Goal: Task Accomplishment & Management: Complete application form

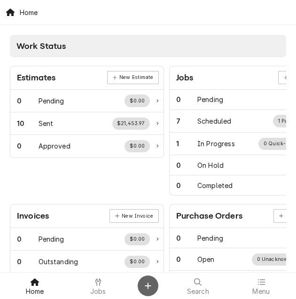
click at [150, 280] on div "Create Object" at bounding box center [147, 285] width 11 height 11
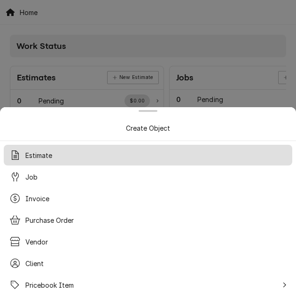
click at [76, 157] on div "Estimate" at bounding box center [148, 155] width 285 height 17
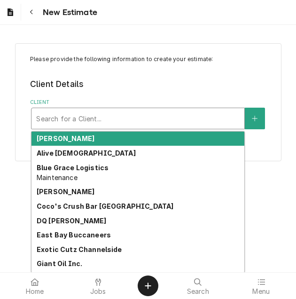
click at [87, 123] on div "Client" at bounding box center [137, 118] width 203 height 17
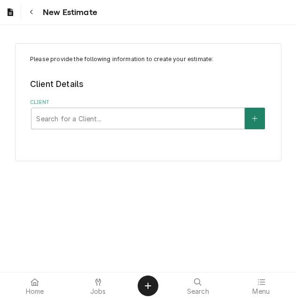
click at [250, 118] on button "Client" at bounding box center [255, 119] width 20 height 22
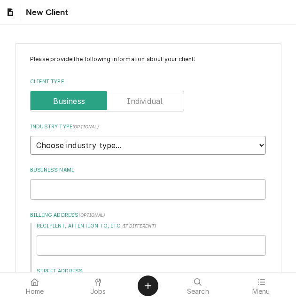
click at [87, 147] on select "Choose industry type... Residential Commercial Industrial Government" at bounding box center [148, 145] width 236 height 19
select select "2"
click at [30, 136] on select "Choose industry type... Residential Commercial Industrial Government" at bounding box center [148, 145] width 236 height 19
click at [63, 187] on input "Business Name" at bounding box center [148, 189] width 236 height 21
type textarea "x"
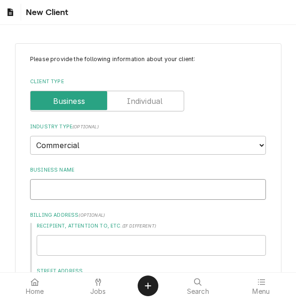
type input "P"
type textarea "x"
type input "Pr"
type textarea "x"
type input "Pri"
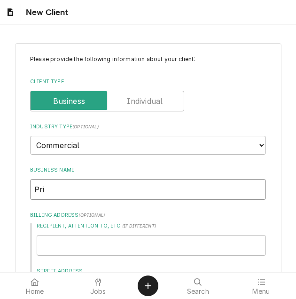
type textarea "x"
type input "Pria"
type textarea "x"
type input "Priam"
type textarea "x"
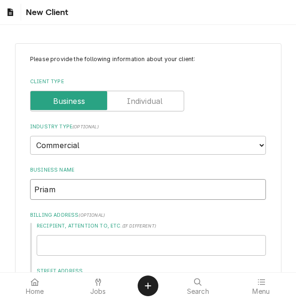
type input "Priam"
type textarea "x"
type input "Priam P"
type textarea "x"
type input "Priam Pr"
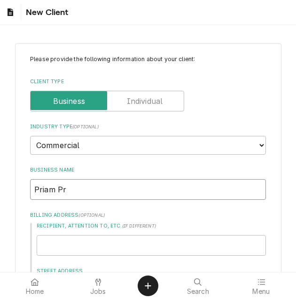
type textarea "x"
type input "Priam Pro"
type textarea "x"
type input "Priam Prop"
type textarea "x"
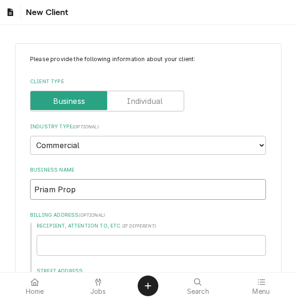
type input "Priam Prope"
type textarea "x"
type input "Priam Proper"
type textarea "x"
type input "Priam Propert"
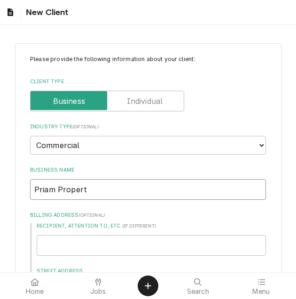
type textarea "x"
type input "Priam Properti"
type textarea "x"
type input "Priam Propertie"
type textarea "x"
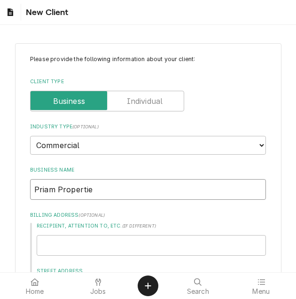
type input "Priam Properties"
type textarea "x"
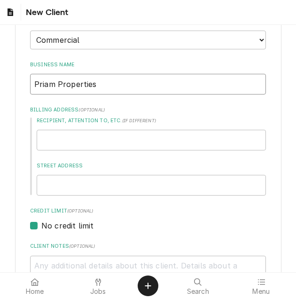
scroll to position [112, 0]
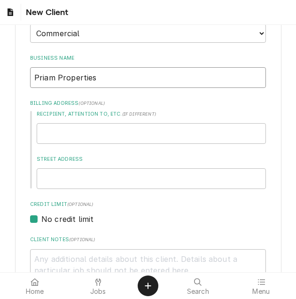
type input "Priam Properties"
click at [185, 134] on input "Recipient, Attention To, etc. ( if different )" at bounding box center [151, 133] width 229 height 21
type textarea "x"
type input "1"
type textarea "x"
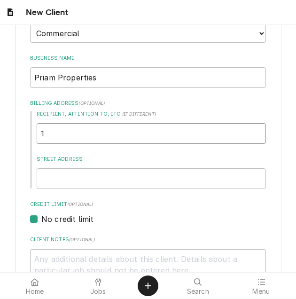
type input "10"
type textarea "x"
type input "100"
type textarea "x"
type input "1000"
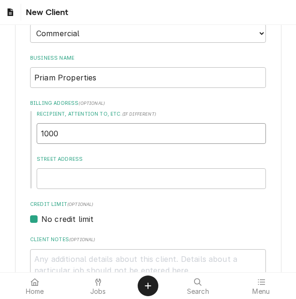
type textarea "x"
type input "10002"
type textarea "x"
type input "10002"
type textarea "x"
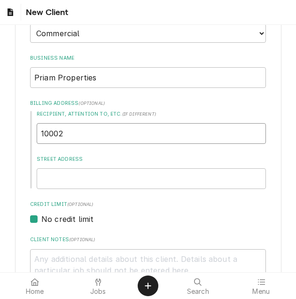
type input "10002 P"
type textarea "x"
type input "10002 Pr"
type textarea "x"
type input "10002 Pri"
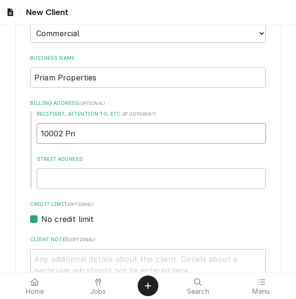
type textarea "x"
type input "10002 Prin"
type textarea "x"
type input "10002 Princ"
type textarea "x"
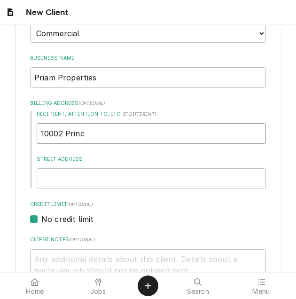
type input "10002 Prince"
type textarea "x"
type input "10002 Princes"
type textarea "x"
type input "10002 Princess"
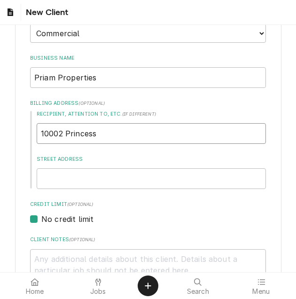
type textarea "x"
type input "10002 Princess"
type textarea "x"
type input "10002 Princess P"
type textarea "x"
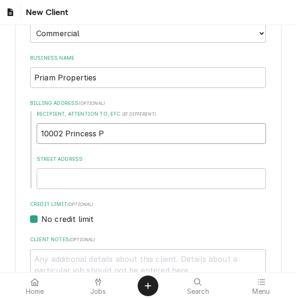
type input "10002 Princess Pa"
type textarea "x"
type input "10002 Princess Pal"
type textarea "x"
type input "10002 Princess Palm"
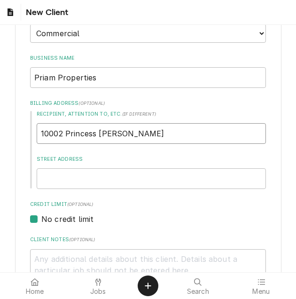
type textarea "x"
type input "10002 Princess Palm"
type textarea "x"
type input "10002 Princess Palm A"
type textarea "x"
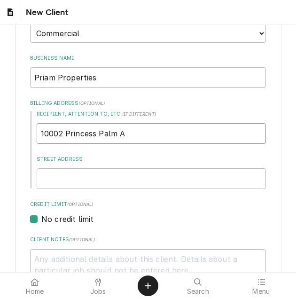
type input "10002 Princess Palm Av"
type textarea "x"
drag, startPoint x: 177, startPoint y: 134, endPoint x: 20, endPoint y: 131, distance: 157.8
click at [20, 131] on div "Please provide the following information about your client: Client Type Industr…" at bounding box center [148, 213] width 266 height 565
type input "10002 Princess Palm Av"
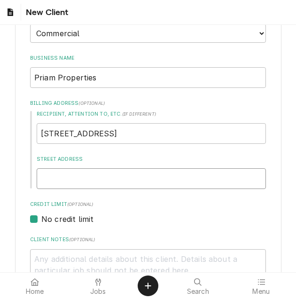
click at [108, 173] on input "Street Address" at bounding box center [151, 178] width 229 height 21
paste input "10002 Princess Palm Av"
type textarea "x"
type input "10002 Princess Palm Av"
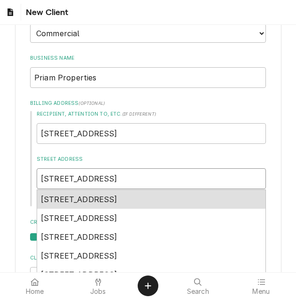
click at [117, 196] on span "10002 Princess Palm Avenue, Tampa, FL, USA" at bounding box center [79, 198] width 77 height 9
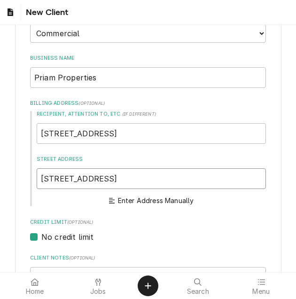
type textarea "x"
type input "10002 Princess Palm Ave"
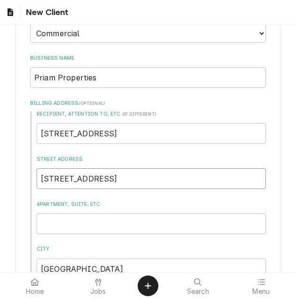
type textarea "x"
type input "10002 Princess Palm Ave"
click at [114, 223] on input "Apartment, Suite, etc." at bounding box center [151, 223] width 229 height 21
type textarea "x"
type input "1"
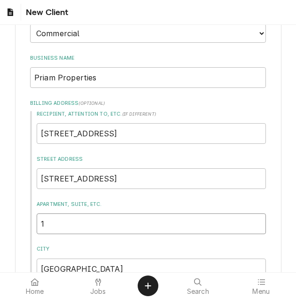
type textarea "x"
type input "10"
type textarea "x"
type input "102"
type textarea "x"
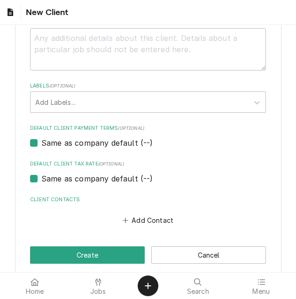
scroll to position [479, 0]
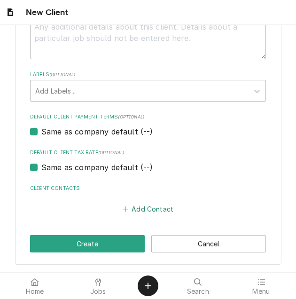
type input "102"
click at [130, 206] on button "Add Contact" at bounding box center [148, 208] width 54 height 13
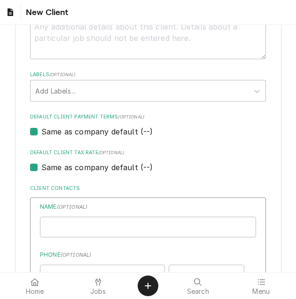
type textarea "x"
click at [129, 226] on input "Business Name" at bounding box center [148, 226] width 216 height 21
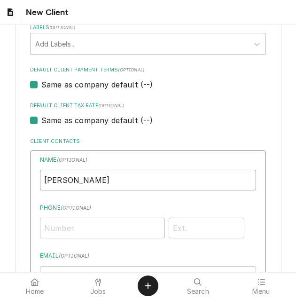
scroll to position [573, 0]
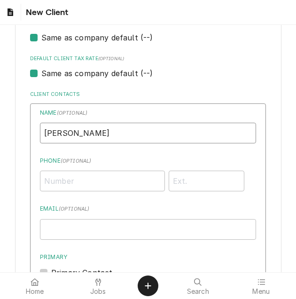
type input "Elena Borthwick"
click at [82, 177] on input "Phone ( optional )" at bounding box center [102, 180] width 125 height 21
type input "(317) 410-4066"
click at [108, 236] on input "Email ( optional )" at bounding box center [148, 229] width 216 height 21
paste input "eborthwick@priamcap.com"
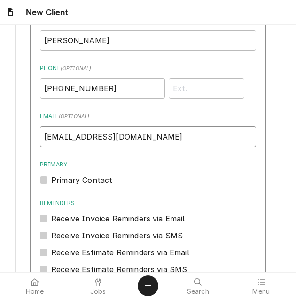
scroll to position [667, 0]
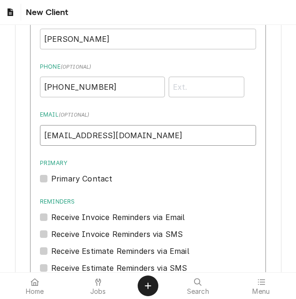
type input "eborthwick@priamcap.com"
click at [51, 178] on label "Primary Contact" at bounding box center [81, 178] width 61 height 11
click at [51, 178] on input "Primary" at bounding box center [159, 183] width 216 height 21
checkbox input "true"
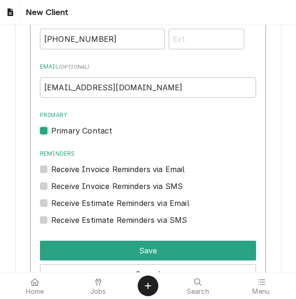
scroll to position [761, 0]
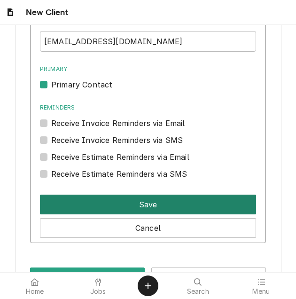
click at [139, 204] on button "Save" at bounding box center [148, 204] width 216 height 20
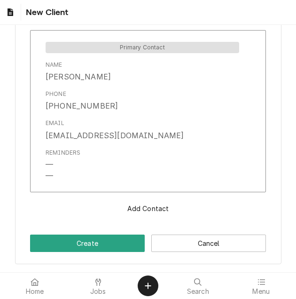
scroll to position [646, 0]
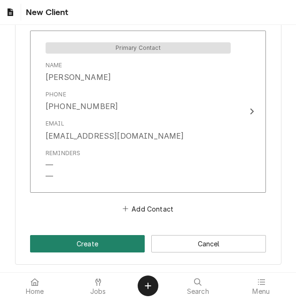
click at [105, 242] on button "Create" at bounding box center [87, 243] width 115 height 17
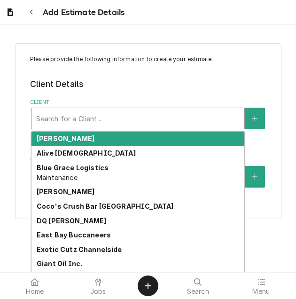
click at [145, 117] on div "Client" at bounding box center [137, 118] width 203 height 17
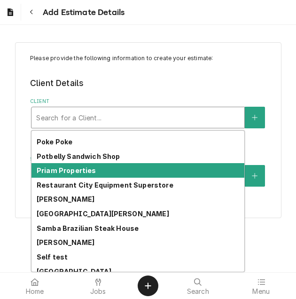
scroll to position [282, 0]
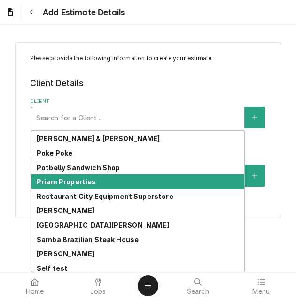
click at [100, 184] on div "Priam Properties" at bounding box center [137, 181] width 213 height 15
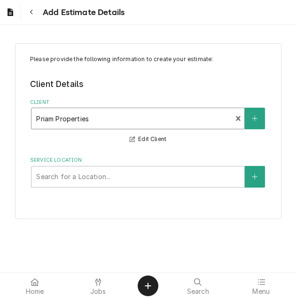
scroll to position [0, 0]
click at [112, 176] on div "Service Location" at bounding box center [137, 176] width 203 height 17
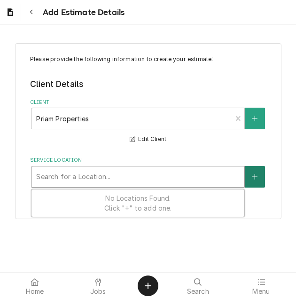
click at [247, 170] on button "Service Location" at bounding box center [255, 177] width 20 height 22
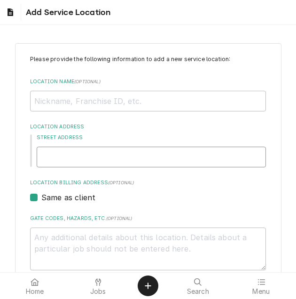
click at [118, 158] on input "Street Address" at bounding box center [151, 157] width 229 height 21
type textarea "x"
type input "2"
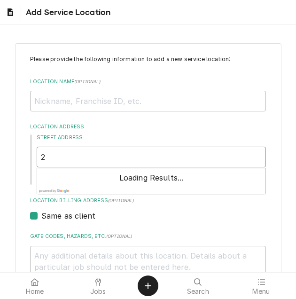
type textarea "x"
type input "27"
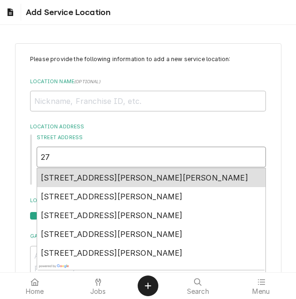
type textarea "x"
type input "270"
type textarea "x"
type input "2704"
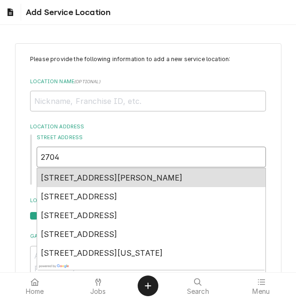
type textarea "x"
type input "2704"
type textarea "x"
type input "2704 f"
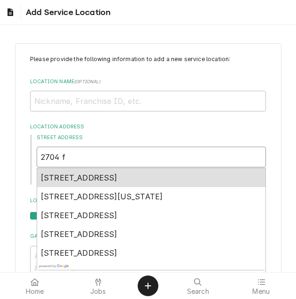
type textarea "x"
type input "2704 fu"
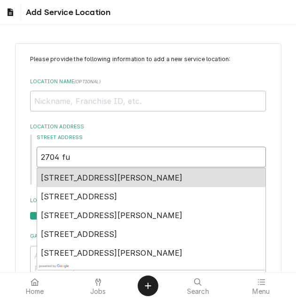
type textarea "x"
type input "2704 ful"
type textarea "x"
type input "2704 fu"
type textarea "x"
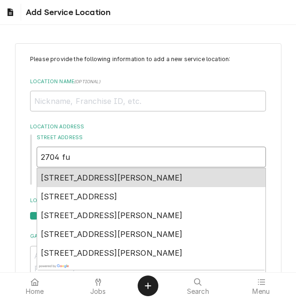
type input "2704 f"
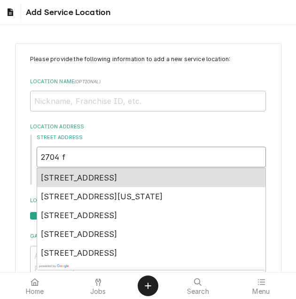
type textarea "x"
type input "2704 fa"
type textarea "x"
type input "2704 fal"
click at [117, 176] on span "2704 South Falkenburg Road, Riverview, FL, USA" at bounding box center [79, 177] width 77 height 9
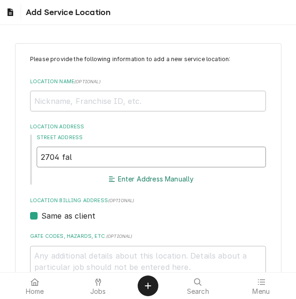
type textarea "x"
type input "2704 S Falkenburg Rd"
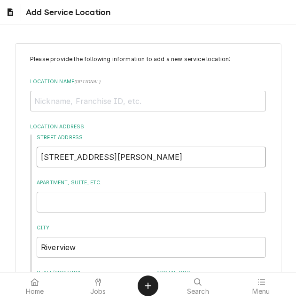
type textarea "x"
type input "2704 S Falkenburg Rd"
click at [62, 99] on input "Location Name ( optional )" at bounding box center [148, 101] width 236 height 21
type textarea "x"
type input "R"
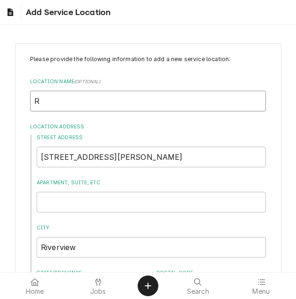
type textarea "x"
type input "Re"
type textarea "x"
type input "Res"
type textarea "x"
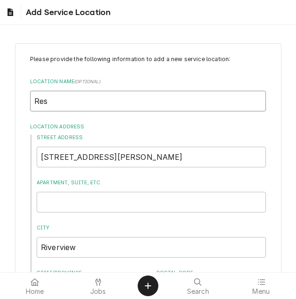
type input "Rest"
type textarea "x"
type input "Resto"
type textarea "x"
type input "Restor"
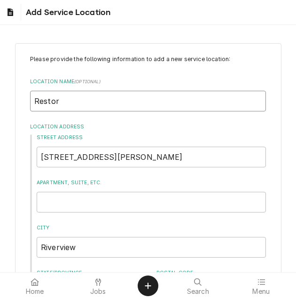
type textarea "x"
type input "Restore"
type textarea "x"
type input "Restore"
type textarea "x"
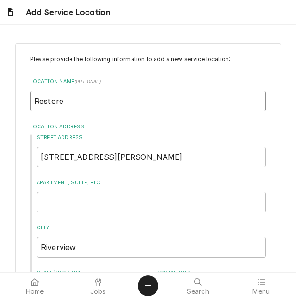
type input "Restore F"
type textarea "x"
type input "Restore Fa"
type textarea "x"
type input "Restore Fas"
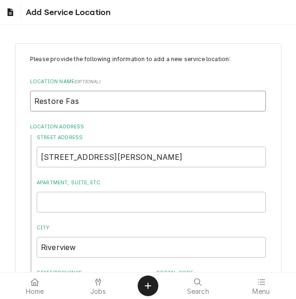
type textarea "x"
type input "Restore Fast"
type textarea "x"
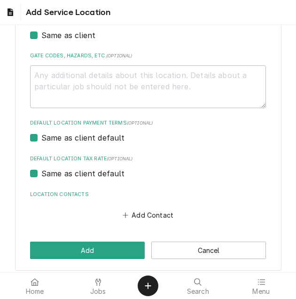
scroll to position [304, 0]
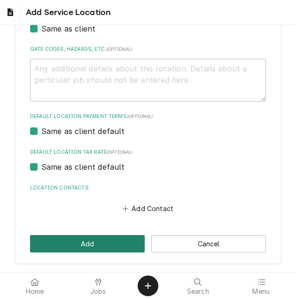
type input "Restore Fast"
click at [99, 240] on button "Add" at bounding box center [87, 243] width 115 height 17
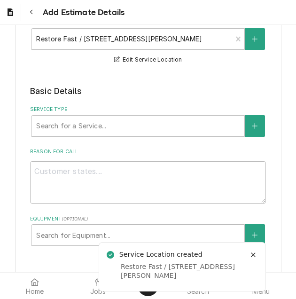
scroll to position [141, 0]
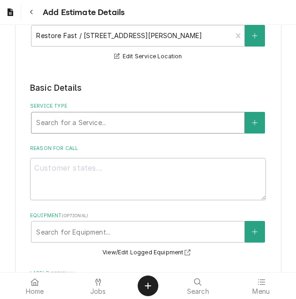
click at [136, 122] on div "Service Type" at bounding box center [137, 122] width 203 height 17
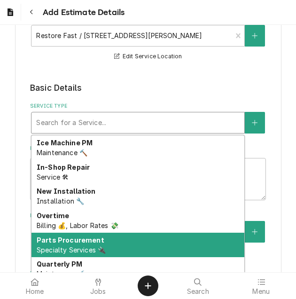
scroll to position [289, 0]
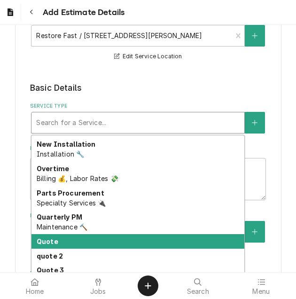
click at [89, 243] on div "Quote" at bounding box center [137, 241] width 213 height 15
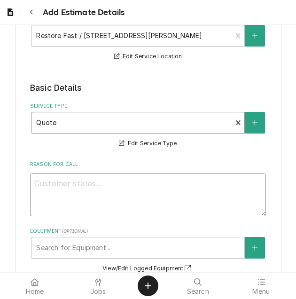
click at [137, 190] on textarea "Reason For Call" at bounding box center [148, 194] width 236 height 43
type textarea "x"
type textarea "A"
type textarea "x"
type textarea "AC"
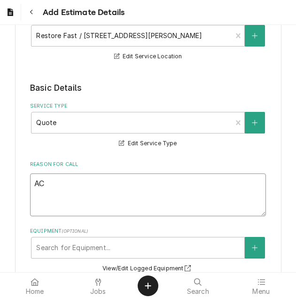
type textarea "x"
type textarea "AC"
type textarea "x"
type textarea "AC r"
type textarea "x"
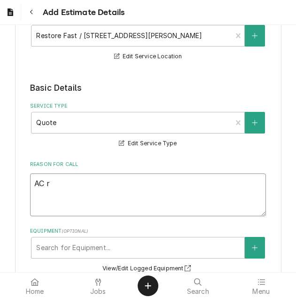
type textarea "AC re"
type textarea "x"
type textarea "AC rep"
type textarea "x"
type textarea "AC repl"
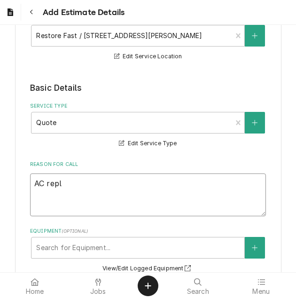
type textarea "x"
type textarea "AC repla"
type textarea "x"
type textarea "AC replac"
type textarea "x"
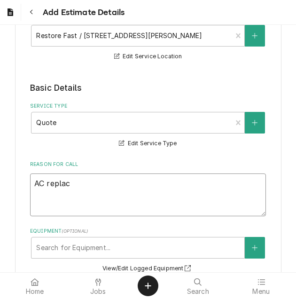
type textarea "AC replace"
type textarea "x"
type textarea "AC replacem"
type textarea "x"
type textarea "AC replaceme"
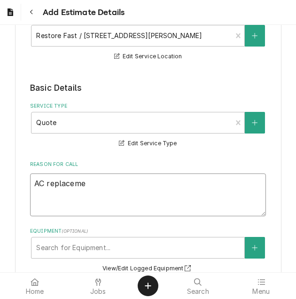
type textarea "x"
type textarea "AC replacemen"
type textarea "x"
type textarea "AC replacement"
type textarea "x"
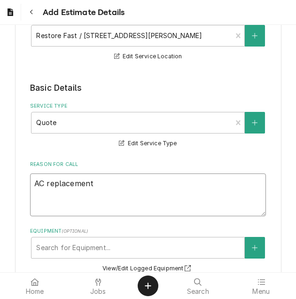
type textarea "AC replacement"
type textarea "x"
type textarea "AC replacement q"
type textarea "x"
type textarea "AC replacement qu"
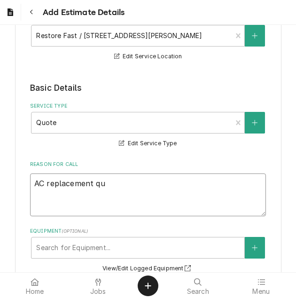
type textarea "x"
type textarea "AC replacement quo"
type textarea "x"
type textarea "AC replacement quot"
type textarea "x"
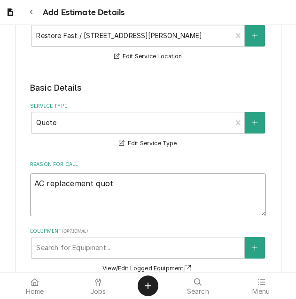
type textarea "AC replacement quote"
type textarea "x"
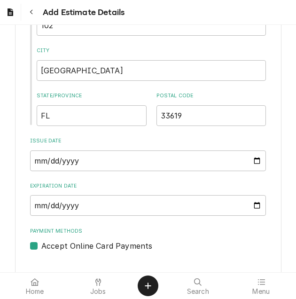
scroll to position [604, 0]
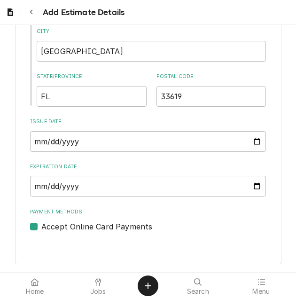
type textarea "AC replacement quote"
click at [247, 186] on input "Expiration Date" at bounding box center [148, 186] width 236 height 21
type input "2025-08-22"
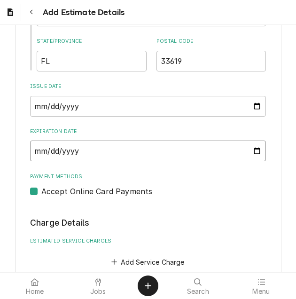
scroll to position [745, 0]
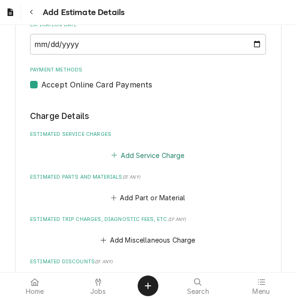
click at [176, 156] on button "Add Service Charge" at bounding box center [148, 154] width 76 height 13
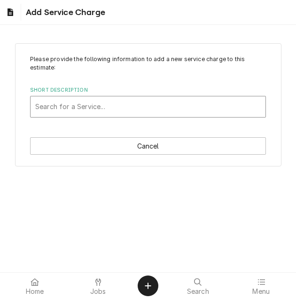
click at [167, 99] on div "Short Description" at bounding box center [147, 106] width 225 height 17
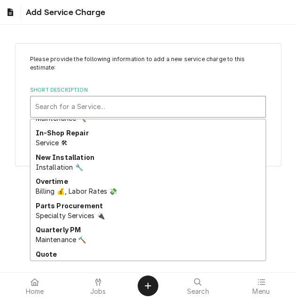
scroll to position [289, 0]
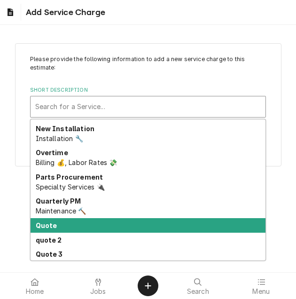
click at [103, 225] on div "Quote" at bounding box center [148, 225] width 235 height 15
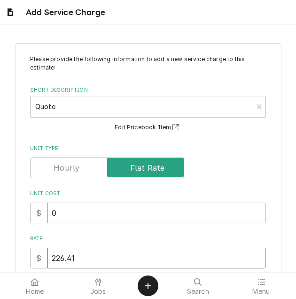
drag, startPoint x: 100, startPoint y: 259, endPoint x: 23, endPoint y: 261, distance: 76.1
click at [23, 261] on div "Please provide the following information to add a new service charge to this es…" at bounding box center [148, 236] width 266 height 386
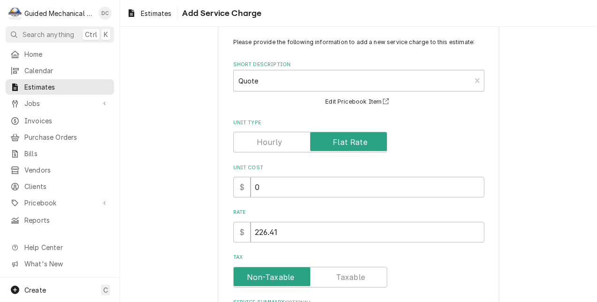
scroll to position [47, 0]
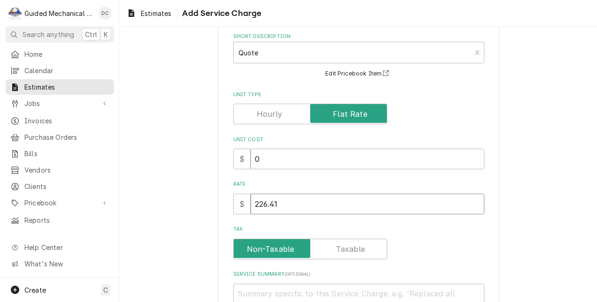
drag, startPoint x: 322, startPoint y: 205, endPoint x: 135, endPoint y: 189, distance: 187.6
click at [134, 189] on div "Please provide the following information to add a new service charge to this es…" at bounding box center [358, 187] width 477 height 394
click at [191, 245] on div "Please provide the following information to add a new service charge to this es…" at bounding box center [358, 187] width 477 height 394
drag, startPoint x: 293, startPoint y: 204, endPoint x: 223, endPoint y: 204, distance: 70.9
click at [223, 204] on div "Please provide the following information to add a new service charge to this es…" at bounding box center [359, 187] width 282 height 378
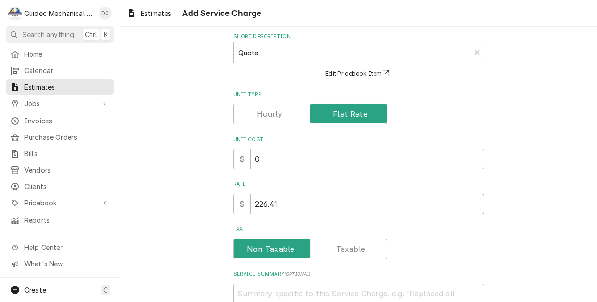
type textarea "x"
type input "7"
type textarea "x"
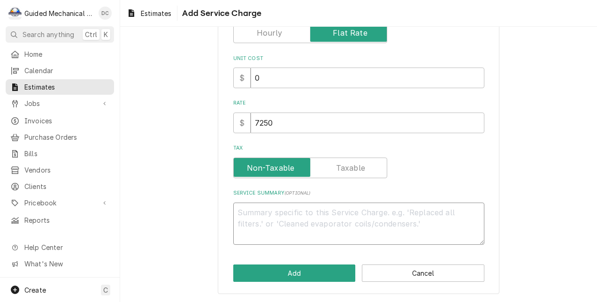
click at [295, 208] on textarea "Service Summary ( optional )" at bounding box center [358, 224] width 251 height 43
click at [295, 211] on textarea "quote is to replace existing Trane system" at bounding box center [358, 224] width 251 height 43
click at [295, 212] on textarea "quote is to replace existing Trane system new GrandAire" at bounding box center [358, 224] width 251 height 43
click at [295, 211] on textarea "quote is to replace existing 2 ton Trane system new GrandAire" at bounding box center [358, 224] width 251 height 43
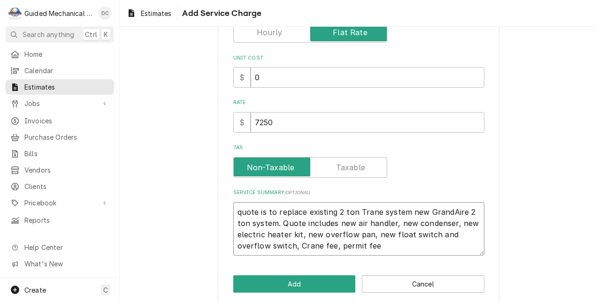
click at [295, 244] on textarea "quote is to replace existing 2 ton Trane system new GrandAire 2 ton system. Quo…" at bounding box center [358, 229] width 251 height 54
click at [295, 249] on textarea "quote is to replace existing 2 ton Trane system new GrandAire 2 ton system. Quo…" at bounding box center [358, 229] width 251 height 54
click at [239, 212] on textarea "quote is to replace existing 2 ton Trane system new GrandAire 2 ton system. Quo…" at bounding box center [358, 229] width 251 height 54
click at [295, 247] on textarea "Quote is to replace existing 2 ton Trane system new GrandAire 2 ton system. Quo…" at bounding box center [358, 229] width 251 height 54
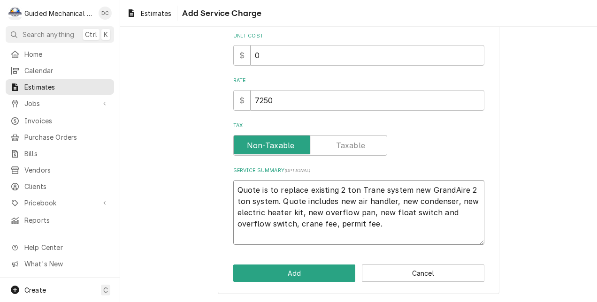
scroll to position [151, 0]
click at [295, 268] on button "Add" at bounding box center [294, 273] width 123 height 17
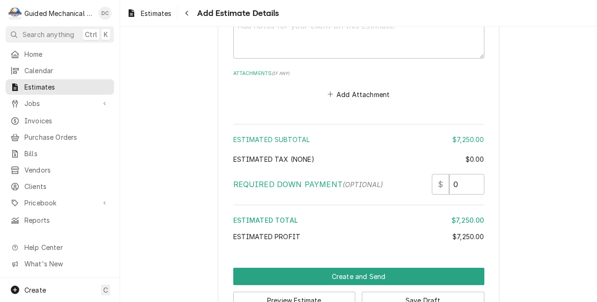
scroll to position [1281, 0]
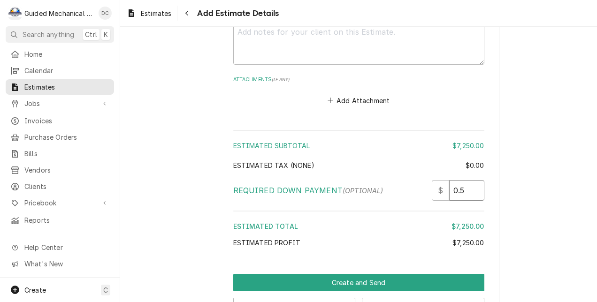
click at [295, 191] on input "0.5" at bounding box center [466, 190] width 35 height 21
click at [295, 189] on input "0.5" at bounding box center [466, 190] width 35 height 21
drag, startPoint x: 478, startPoint y: 249, endPoint x: 533, endPoint y: 237, distance: 55.7
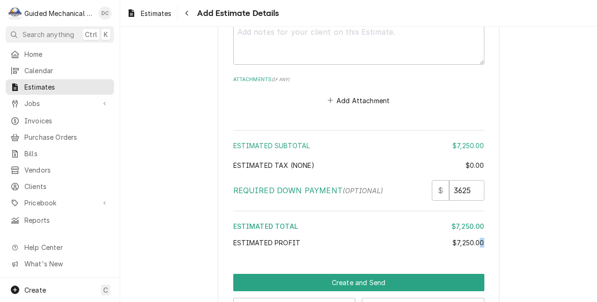
scroll to position [1316, 0]
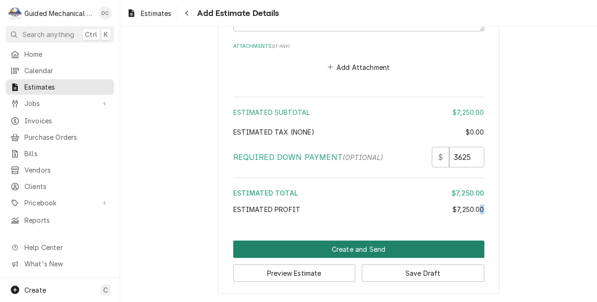
click at [295, 248] on button "Create and Send" at bounding box center [358, 249] width 251 height 17
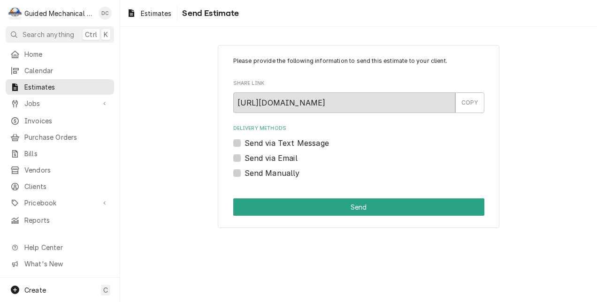
click at [245, 171] on label "Send Manually" at bounding box center [272, 173] width 55 height 11
click at [245, 171] on input "Send Manually" at bounding box center [370, 178] width 251 height 21
checkbox input "true"
click at [470, 103] on div "COPY" at bounding box center [469, 103] width 29 height 21
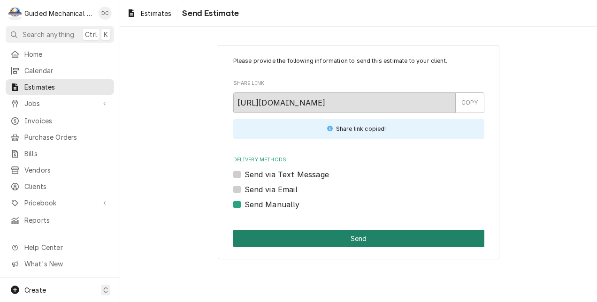
click at [393, 242] on button "Send" at bounding box center [358, 238] width 251 height 17
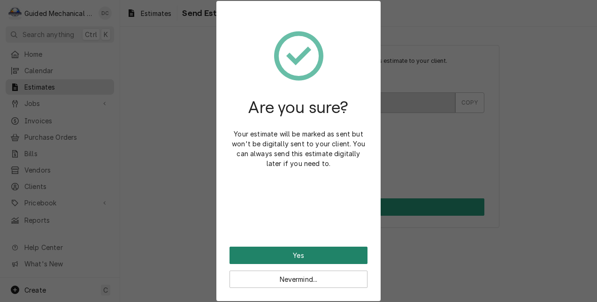
click at [324, 259] on button "Yes" at bounding box center [299, 255] width 138 height 17
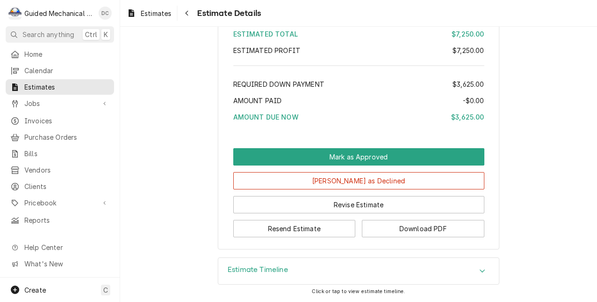
scroll to position [963, 0]
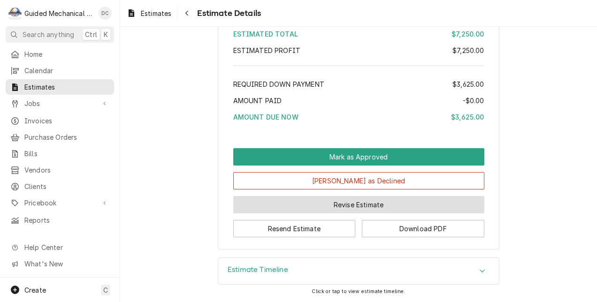
click at [408, 214] on button "Revise Estimate" at bounding box center [358, 204] width 251 height 17
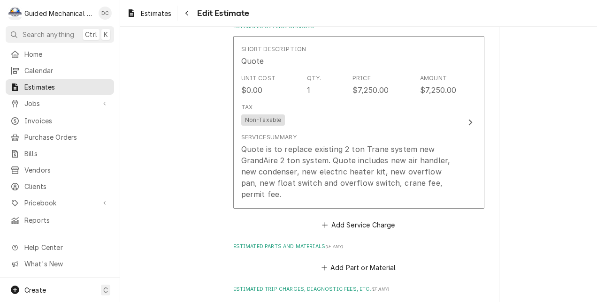
scroll to position [849, 0]
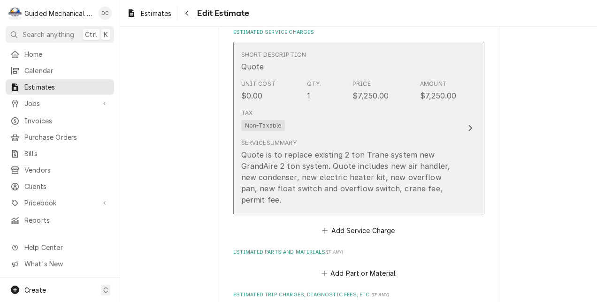
click at [471, 128] on div "Update Line Item" at bounding box center [470, 128] width 12 height 11
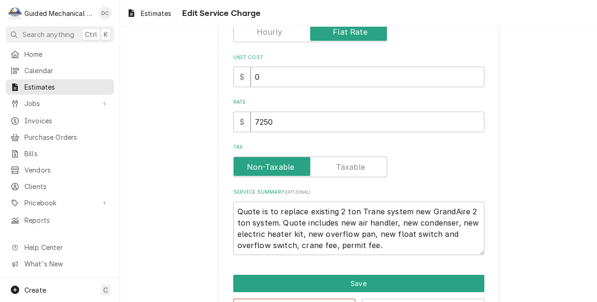
scroll to position [164, 0]
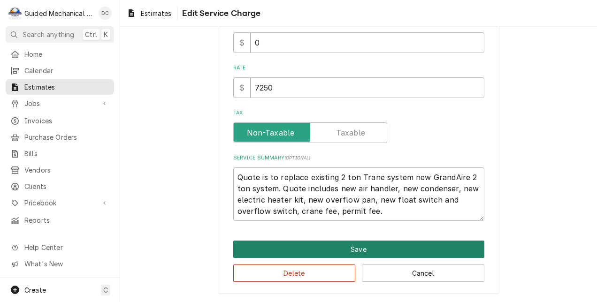
click at [448, 253] on button "Save" at bounding box center [358, 249] width 251 height 17
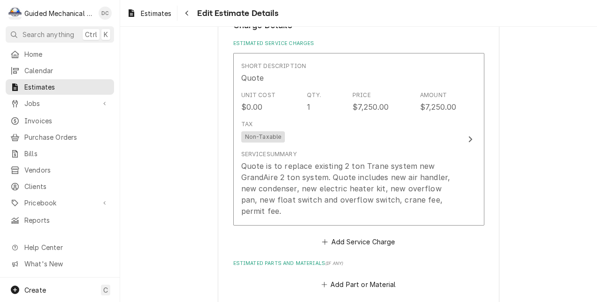
scroll to position [838, 0]
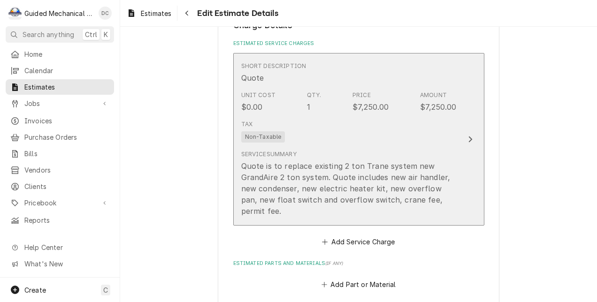
click at [469, 171] on button "Short Description Quote Unit Cost $0.00 Qty. 1 Price $7,250.00 Amount $7,250.00…" at bounding box center [358, 139] width 251 height 173
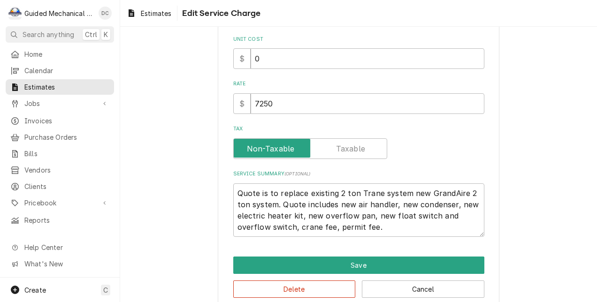
scroll to position [164, 0]
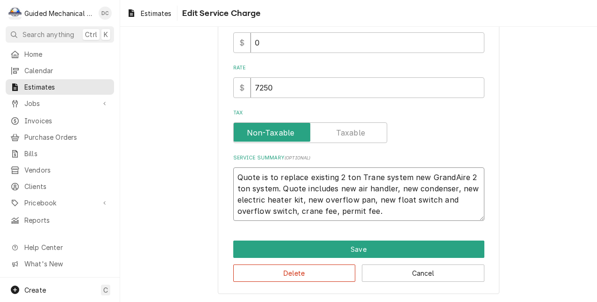
click at [414, 209] on textarea "Quote is to replace existing 2 ton Trane system new GrandAire 2 ton system. Quo…" at bounding box center [358, 195] width 251 height 54
type textarea "x"
type textarea "Quote is to replace existing 2 ton Trane system new GrandAire 2 ton system. Quo…"
type textarea "x"
type textarea "Quote is to replace existing 2 ton Trane system new GrandAire 2 ton system. Quo…"
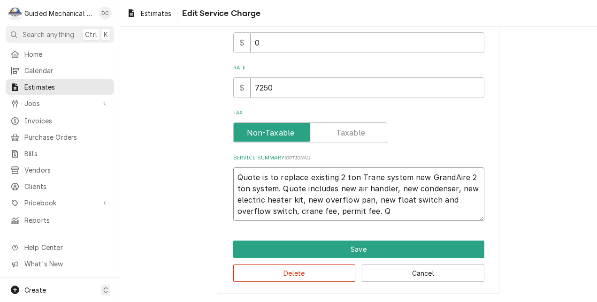
type textarea "x"
type textarea "Quote is to replace existing 2 ton Trane system new GrandAire 2 ton system. Quo…"
type textarea "x"
type textarea "Quote is to replace existing 2 ton Trane system new GrandAire 2 ton system. Quo…"
type textarea "x"
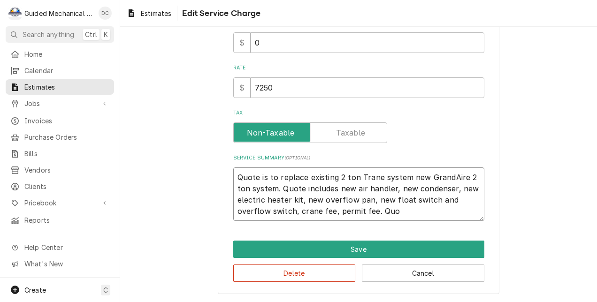
type textarea "Quote is to replace existing 2 ton Trane system new GrandAire 2 ton system. Quo…"
type textarea "x"
type textarea "Quote is to replace existing 2 ton Trane system new GrandAire 2 ton system. Quo…"
type textarea "x"
type textarea "Quote is to replace existing 2 ton Trane system new GrandAire 2 ton system. Quo…"
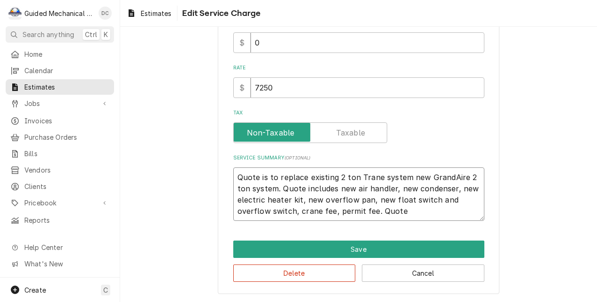
type textarea "x"
type textarea "Quote is to replace existing 2 ton Trane system new GrandAire 2 ton system. Quo…"
type textarea "x"
type textarea "Quote is to replace existing 2 ton Trane system new GrandAire 2 ton system. Quo…"
type textarea "x"
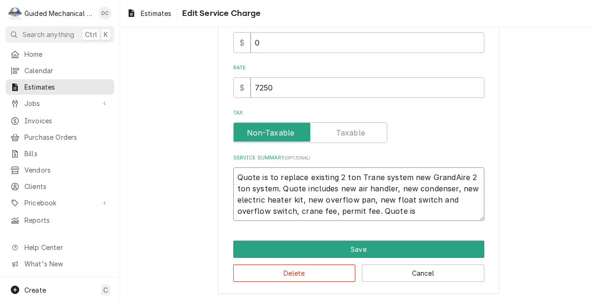
type textarea "Quote is to replace existing 2 ton Trane system new GrandAire 2 ton system. Quo…"
type textarea "x"
type textarea "Quote is to replace existing 2 ton Trane system new GrandAire 2 ton system. Quo…"
type textarea "x"
type textarea "Quote is to replace existing 2 ton Trane system new GrandAire 2 ton system. Quo…"
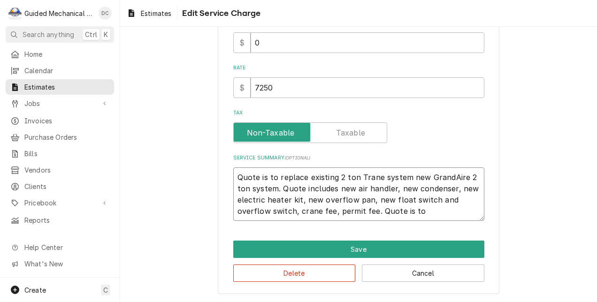
type textarea "x"
type textarea "Quote is to replace existing 2 ton Trane system new GrandAire 2 ton system. Quo…"
type textarea "x"
type textarea "Quote is to replace existing 2 ton Trane system new GrandAire 2 ton system. Quo…"
type textarea "x"
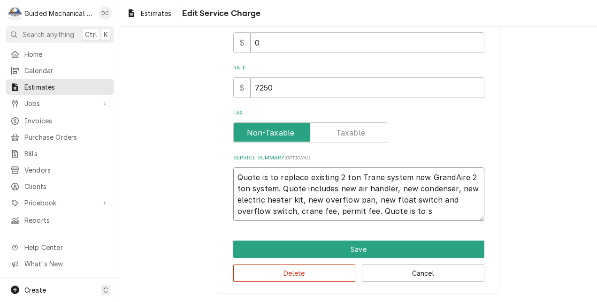
type textarea "Quote is to replace existing 2 ton Trane system new GrandAire 2 ton system. Quo…"
type textarea "x"
type textarea "Quote is to replace existing 2 ton Trane system new GrandAire 2 ton system. Quo…"
type textarea "x"
type textarea "Quote is to replace existing 2 ton Trane system new GrandAire 2 ton system. Quo…"
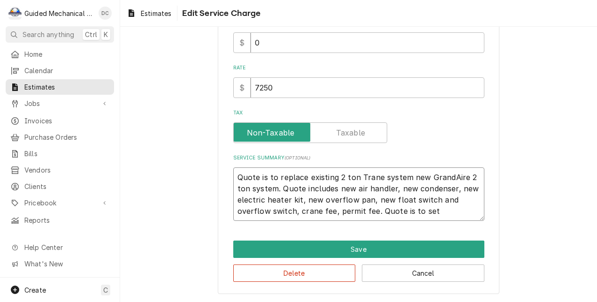
type textarea "x"
type textarea "Quote is to replace existing 2 ton Trane system new GrandAire 2 ton system. Quo…"
type textarea "x"
type textarea "Quote is to replace existing 2 ton Trane system new GrandAire 2 ton system. Quo…"
type textarea "x"
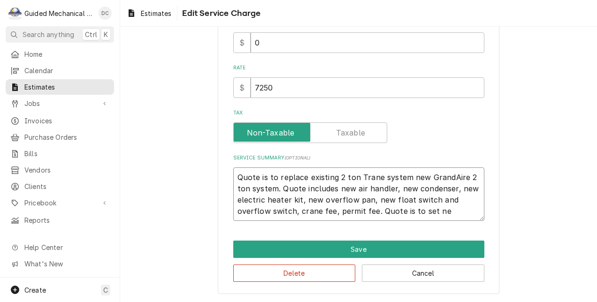
type textarea "Quote is to replace existing 2 ton Trane system new GrandAire 2 ton system. Quo…"
type textarea "x"
type textarea "Quote is to replace existing 2 ton Trane system new GrandAire 2 ton system. Quo…"
type textarea "x"
type textarea "Quote is to replace existing 2 ton Trane system new GrandAire 2 ton system. Quo…"
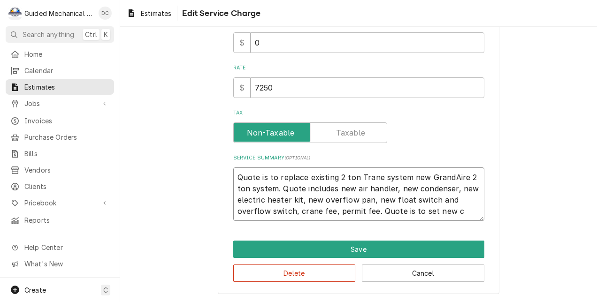
type textarea "x"
type textarea "Quote is to replace existing 2 ton Trane system new GrandAire 2 ton system. Quo…"
type textarea "x"
type textarea "Quote is to replace existing 2 ton Trane system new GrandAire 2 ton system. Quo…"
type textarea "x"
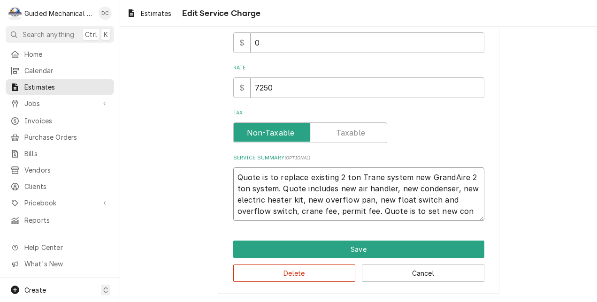
type textarea "Quote is to replace existing 2 ton Trane system new GrandAire 2 ton system. Quo…"
type textarea "x"
type textarea "Quote is to replace existing 2 ton Trane system new GrandAire 2 ton system. Quo…"
type textarea "x"
type textarea "Quote is to replace existing 2 ton Trane system new GrandAire 2 ton system. Quo…"
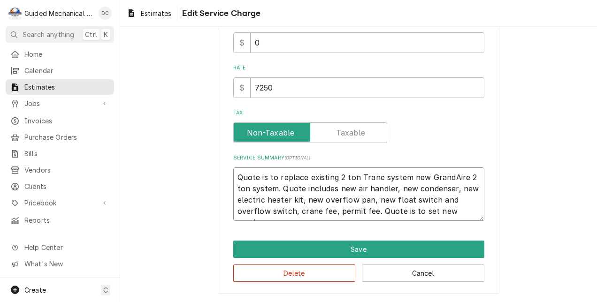
type textarea "x"
type textarea "Quote is to replace existing 2 ton Trane system new GrandAire 2 ton system. Quo…"
type textarea "x"
type textarea "Quote is to replace existing 2 ton Trane system new GrandAire 2 ton system. Quo…"
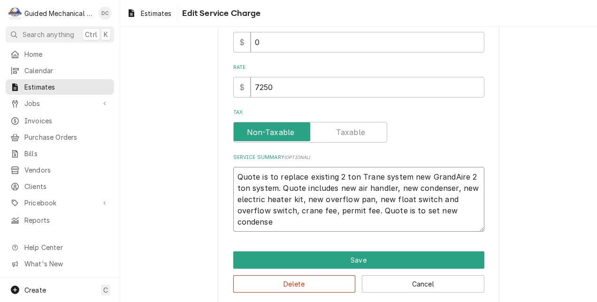
type textarea "x"
type textarea "Quote is to replace existing 2 ton Trane system new GrandAire 2 ton system. Quo…"
type textarea "x"
type textarea "Quote is to replace existing 2 ton Trane system new GrandAire 2 ton system. Quo…"
type textarea "x"
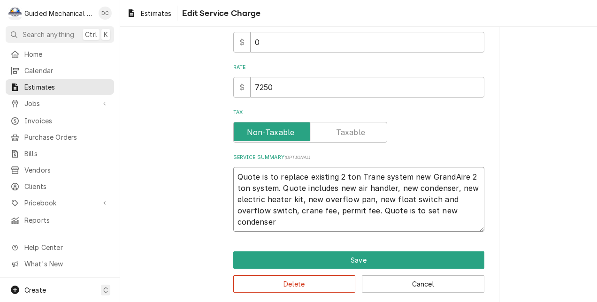
type textarea "Quote is to replace existing 2 ton Trane system new GrandAire 2 ton system. Quo…"
type textarea "x"
type textarea "Quote is to replace existing 2 ton Trane system new GrandAire 2 ton system. Quo…"
type textarea "x"
type textarea "Quote is to replace existing 2 ton Trane system new GrandAire 2 ton system. Quo…"
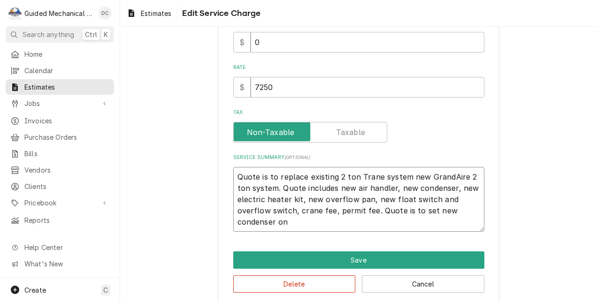
type textarea "x"
type textarea "Quote is to replace existing 2 ton Trane system new GrandAire 2 ton system. Quo…"
type textarea "x"
type textarea "Quote is to replace existing 2 ton Trane system new GrandAire 2 ton system. Quo…"
type textarea "x"
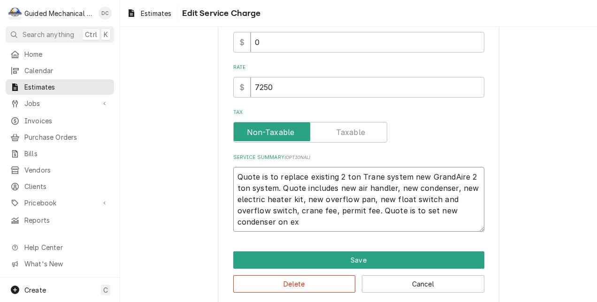
type textarea "Quote is to replace existing 2 ton Trane system new GrandAire 2 ton system. Quo…"
type textarea "x"
type textarea "Quote is to replace existing 2 ton Trane system new GrandAire 2 ton system. Quo…"
type textarea "x"
type textarea "Quote is to replace existing 2 ton Trane system new GrandAire 2 ton system. Quo…"
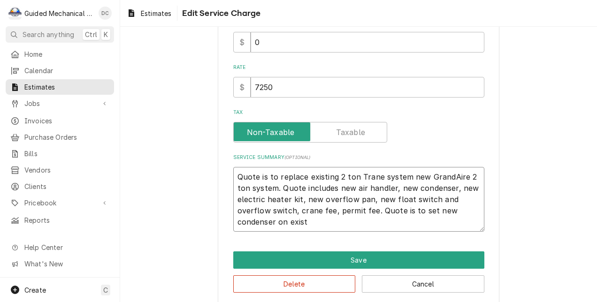
type textarea "x"
type textarea "Quote is to replace existing 2 ton Trane system new GrandAire 2 ton system. Quo…"
type textarea "x"
type textarea "Quote is to replace existing 2 ton Trane system new GrandAire 2 ton system. Quo…"
type textarea "x"
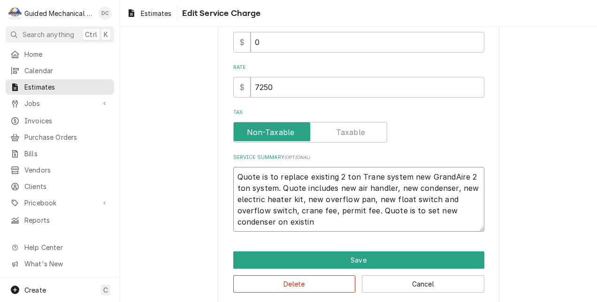
type textarea "Quote is to replace existing 2 ton Trane system new GrandAire 2 ton system. Quo…"
type textarea "x"
type textarea "Quote is to replace existing 2 ton Trane system new GrandAire 2 ton system. Quo…"
type textarea "x"
type textarea "Quote is to replace existing 2 ton Trane system new GrandAire 2 ton system. Quo…"
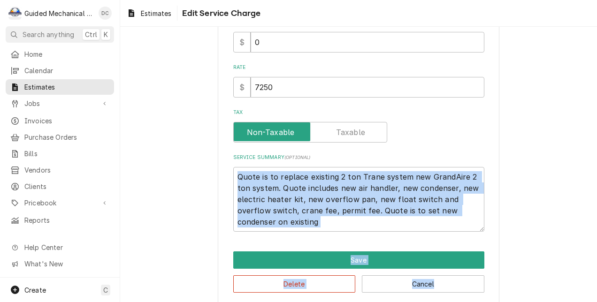
drag, startPoint x: 507, startPoint y: 218, endPoint x: 533, endPoint y: 314, distance: 99.7
click at [533, 302] on html "G Guided Mechanical Services, LLC DC Search anything Ctrl K Home Calendar Estim…" at bounding box center [298, 151] width 597 height 302
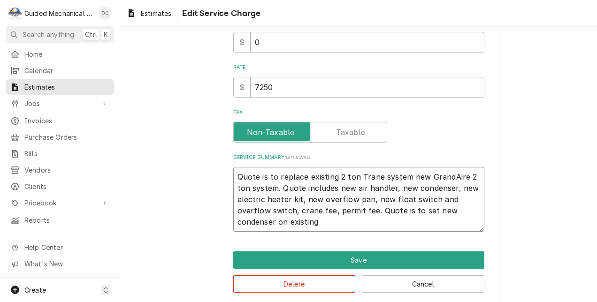
click at [357, 223] on textarea "Quote is to replace existing 2 ton Trane system new GrandAire 2 ton system. Quo…" at bounding box center [358, 199] width 251 height 65
type textarea "x"
type textarea "Quote is to replace existing 2 ton Trane system new GrandAire 2 ton system. Quo…"
type textarea "x"
type textarea "Quote is to replace existing 2 ton Trane system new GrandAire 2 ton system. Quo…"
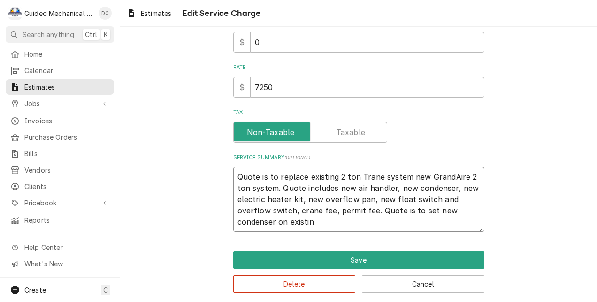
type textarea "x"
type textarea "Quote is to replace existing 2 ton Trane system new GrandAire 2 ton system. Quo…"
type textarea "x"
type textarea "Quote is to replace existing 2 ton Trane system new GrandAire 2 ton system. Quo…"
type textarea "x"
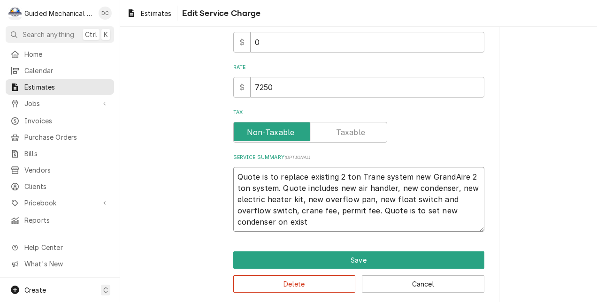
type textarea "Quote is to replace existing 2 ton Trane system new GrandAire 2 ton system. Quo…"
type textarea "x"
type textarea "Quote is to replace existing 2 ton Trane system new GrandAire 2 ton system. Quo…"
type textarea "x"
type textarea "Quote is to replace existing 2 ton Trane system new GrandAire 2 ton system. Quo…"
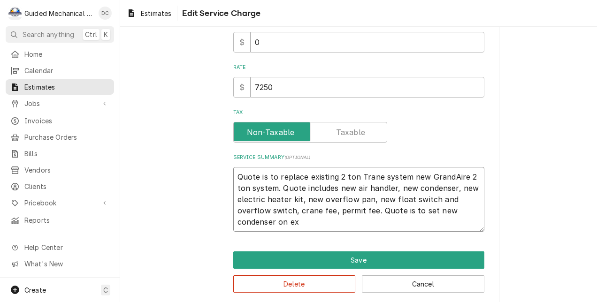
type textarea "x"
type textarea "Quote is to replace existing 2 ton Trane system new GrandAire 2 ton system. Quo…"
type textarea "x"
type textarea "Quote is to replace existing 2 ton Trane system new GrandAire 2 ton system. Quo…"
type textarea "x"
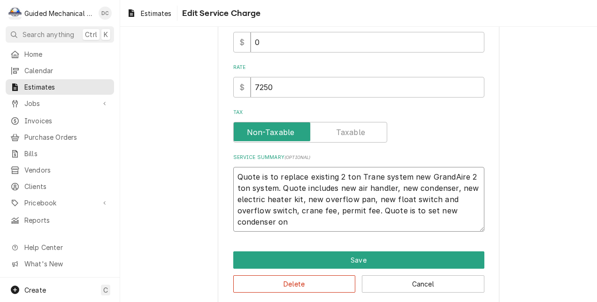
type textarea "Quote is to replace existing 2 ton Trane system new GrandAire 2 ton system. Quo…"
type textarea "x"
type textarea "Quote is to replace existing 2 ton Trane system new GrandAire 2 ton system. Quo…"
type textarea "x"
type textarea "Quote is to replace existing 2 ton Trane system new GrandAire 2 ton system. Quo…"
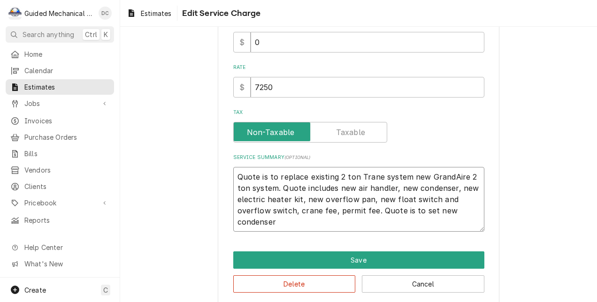
type textarea "x"
type textarea "Quote is to replace existing 2 ton Trane system new GrandAire 2 ton system. Quo…"
type textarea "x"
type textarea "Quote is to replace existing 2 ton Trane system new GrandAire 2 ton system. Quo…"
type textarea "x"
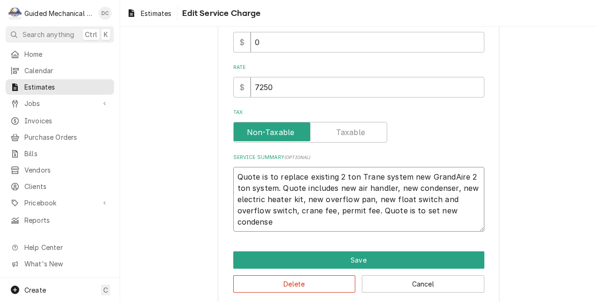
type textarea "Quote is to replace existing 2 ton Trane system new GrandAire 2 ton system. Quo…"
type textarea "x"
type textarea "Quote is to replace existing 2 ton Trane system new GrandAire 2 ton system. Quo…"
type textarea "x"
type textarea "Quote is to replace existing 2 ton Trane system new GrandAire 2 ton system. Quo…"
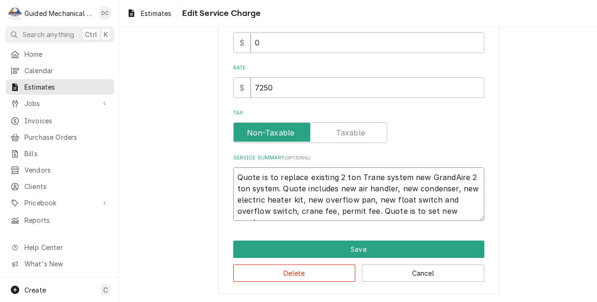
type textarea "x"
type textarea "Quote is to replace existing 2 ton Trane system new GrandAire 2 ton system. Quo…"
type textarea "x"
type textarea "Quote is to replace existing 2 ton Trane system new GrandAire 2 ton system. Quo…"
type textarea "x"
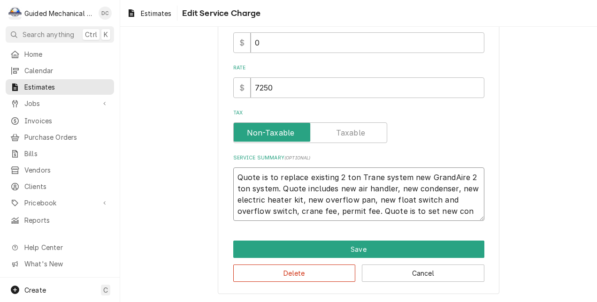
type textarea "Quote is to replace existing 2 ton Trane system new GrandAire 2 ton system. Quo…"
type textarea "x"
type textarea "Quote is to replace existing 2 ton Trane system new GrandAire 2 ton system. Quo…"
type textarea "x"
type textarea "Quote is to replace existing 2 ton Trane system new GrandAire 2 ton system. Quo…"
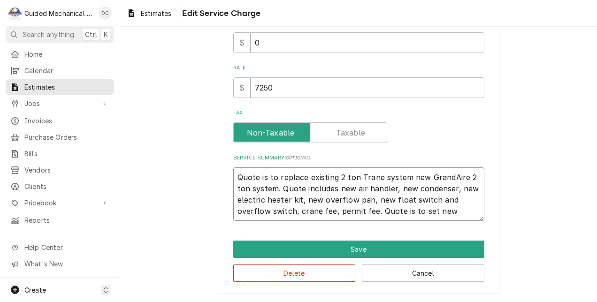
type textarea "x"
type textarea "Quote is to replace existing 2 ton Trane system new GrandAire 2 ton system. Quo…"
type textarea "x"
type textarea "Quote is to replace existing 2 ton Trane system new GrandAire 2 ton system. Quo…"
type textarea "x"
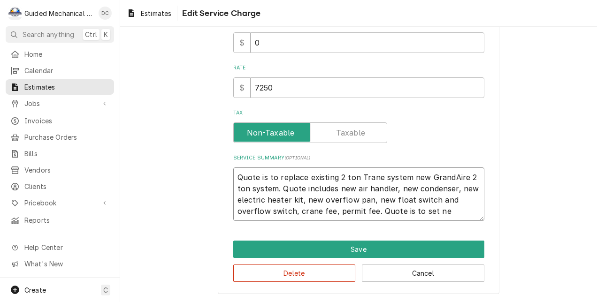
type textarea "Quote is to replace existing 2 ton Trane system new GrandAire 2 ton system. Quo…"
type textarea "x"
type textarea "Quote is to replace existing 2 ton Trane system new GrandAire 2 ton system. Quo…"
type textarea "x"
type textarea "Quote is to replace existing 2 ton Trane system new GrandAire 2 ton system. Quo…"
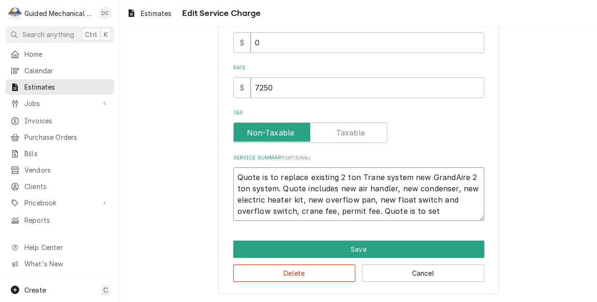
type textarea "x"
type textarea "Quote is to replace existing 2 ton Trane system new GrandAire 2 ton system. Quo…"
type textarea "x"
type textarea "Quote is to replace existing 2 ton Trane system new GrandAire 2 ton system. Quo…"
type textarea "x"
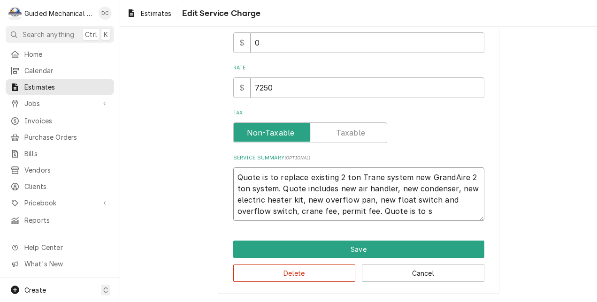
type textarea "Quote is to replace existing 2 ton Trane system new GrandAire 2 ton system. Quo…"
type textarea "x"
type textarea "Quote is to replace existing 2 ton Trane system new GrandAire 2 ton system. Quo…"
type textarea "x"
type textarea "Quote is to replace existing 2 ton Trane system new GrandAire 2 ton system. Quo…"
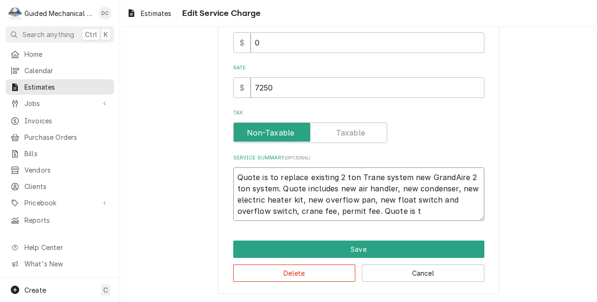
type textarea "x"
type textarea "Quote is to replace existing 2 ton Trane system new GrandAire 2 ton system. Quo…"
type textarea "x"
type textarea "Quote is to replace existing 2 ton Trane system new GrandAire 2 ton system. Quo…"
type textarea "x"
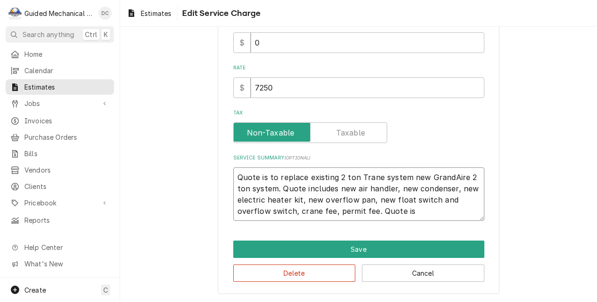
type textarea "Quote is to replace existing 2 ton Trane system new GrandAire 2 ton system. Quo…"
type textarea "x"
type textarea "Quote is to replace existing 2 ton Trane system new GrandAire 2 ton system. Quo…"
type textarea "x"
type textarea "Quote is to replace existing 2 ton Trane system new GrandAire 2 ton system. Quo…"
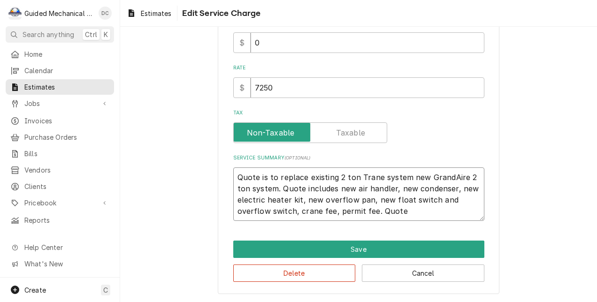
type textarea "x"
type textarea "Quote is to replace existing 2 ton Trane system new GrandAire 2 ton system. Quo…"
type textarea "x"
type textarea "Quote is to replace existing 2 ton Trane system new GrandAire 2 ton system. Quo…"
type textarea "x"
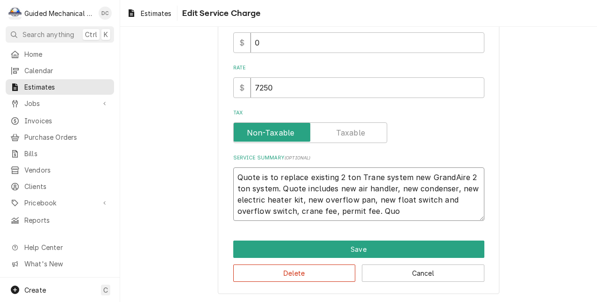
type textarea "Quote is to replace existing 2 ton Trane system new GrandAire 2 ton system. Quo…"
type textarea "x"
type textarea "Quote is to replace existing 2 ton Trane system new GrandAire 2 ton system. Quo…"
type textarea "x"
type textarea "Quote is to replace existing 2 ton Trane system new GrandAire 2 ton system. Quo…"
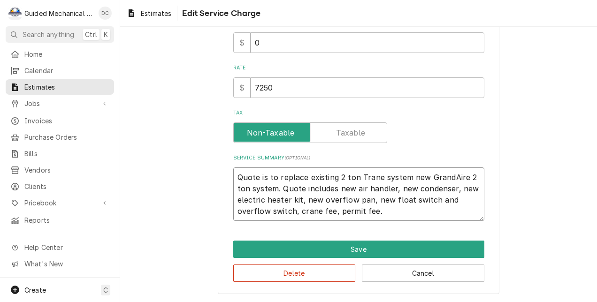
type textarea "x"
type textarea "Quote is to replace existing 2 ton Trane system new GrandAire 2 ton system. Quo…"
type textarea "x"
type textarea "Quote is to replace existing 2 ton Trane system new GrandAire 2 ton system. Quo…"
type textarea "x"
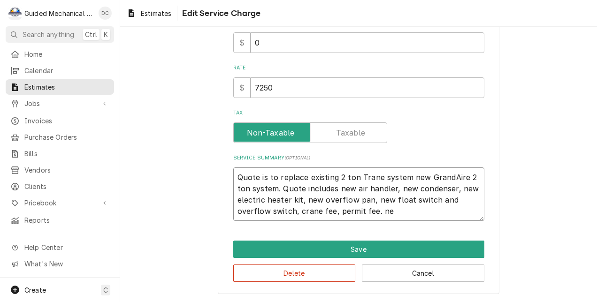
type textarea "Quote is to replace existing 2 ton Trane system new GrandAire 2 ton system. Quo…"
type textarea "x"
type textarea "Quote is to replace existing 2 ton Trane system new GrandAire 2 ton system. Quo…"
type textarea "x"
type textarea "Quote is to replace existing 2 ton Trane system new GrandAire 2 ton system. Quo…"
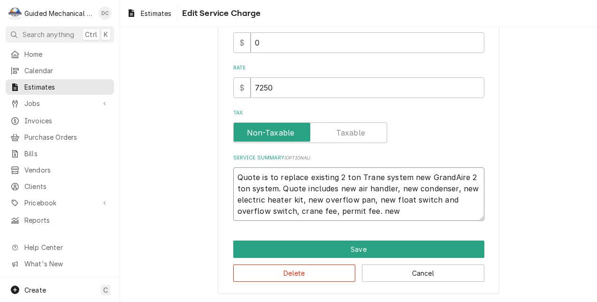
type textarea "x"
type textarea "Quote is to replace existing 2 ton Trane system new GrandAire 2 ton system. Quo…"
type textarea "x"
type textarea "Quote is to replace existing 2 ton Trane system new GrandAire 2 ton system. Quo…"
type textarea "x"
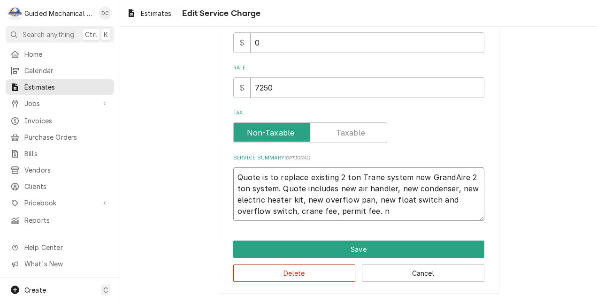
type textarea "Quote is to replace existing 2 ton Trane system new GrandAire 2 ton system. Quo…"
type textarea "x"
type textarea "Quote is to replace existing 2 ton Trane system new GrandAire 2 ton system. Quo…"
type textarea "x"
type textarea "Quote is to replace existing 2 ton Trane system new GrandAire 2 ton system. Quo…"
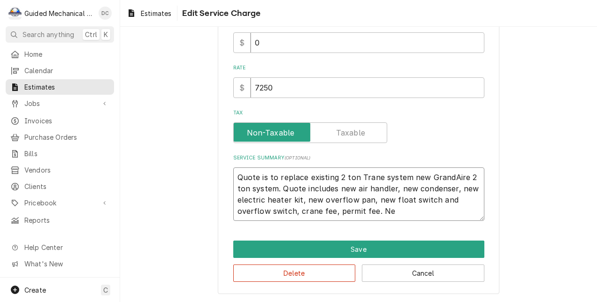
type textarea "x"
type textarea "Quote is to replace existing 2 ton Trane system new GrandAire 2 ton system. Quo…"
type textarea "x"
type textarea "Quote is to replace existing 2 ton Trane system new GrandAire 2 ton system. Quo…"
type textarea "x"
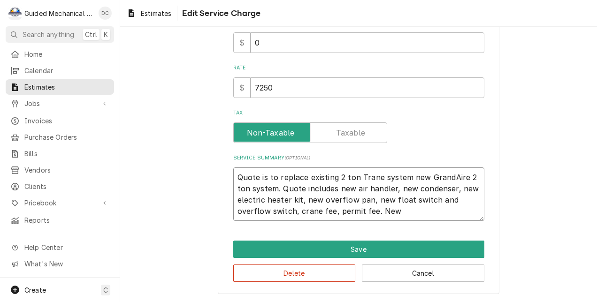
type textarea "Quote is to replace existing 2 ton Trane system new GrandAire 2 ton system. Quo…"
type textarea "x"
type textarea "Quote is to replace existing 2 ton Trane system new GrandAire 2 ton system. Quo…"
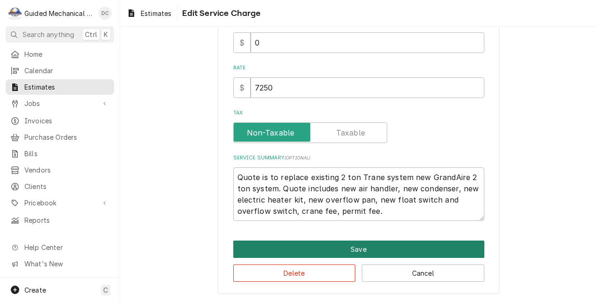
click at [347, 241] on button "Save" at bounding box center [358, 249] width 251 height 17
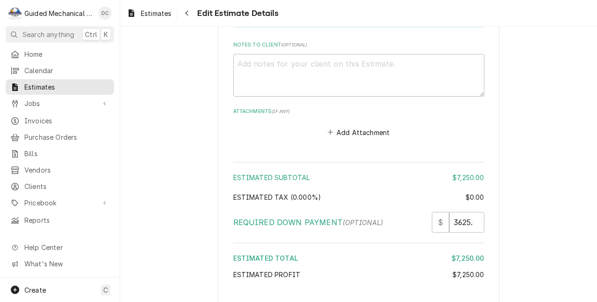
scroll to position [1336, 0]
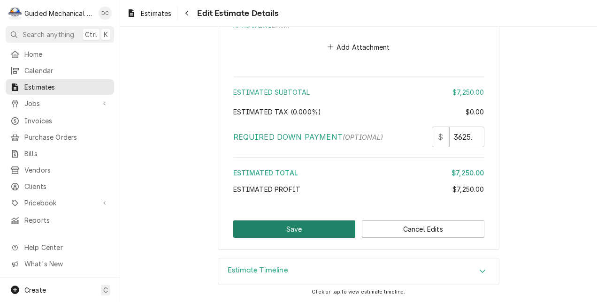
click at [321, 224] on button "Save" at bounding box center [294, 229] width 123 height 17
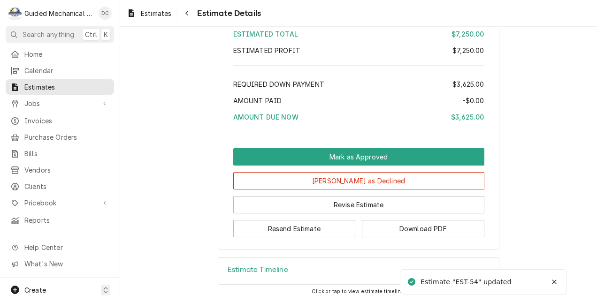
scroll to position [983, 0]
